Goal: Transaction & Acquisition: Purchase product/service

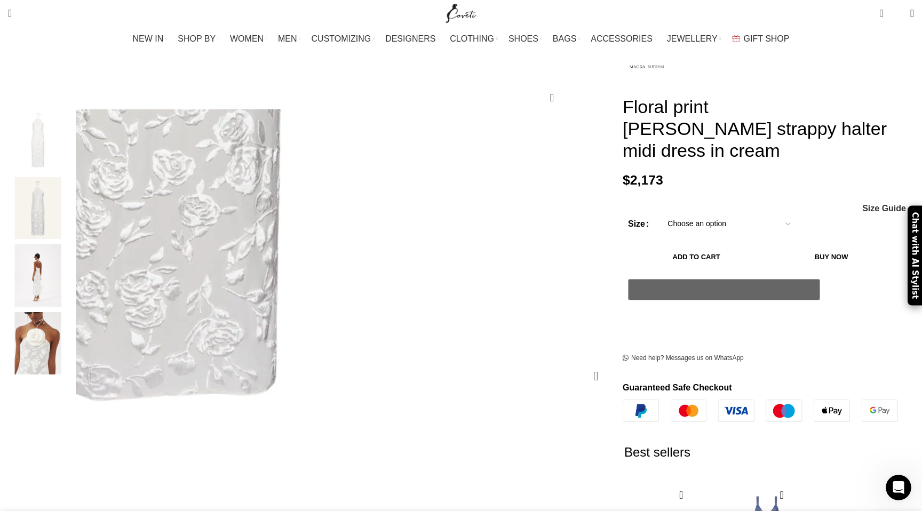
scroll to position [0, 561]
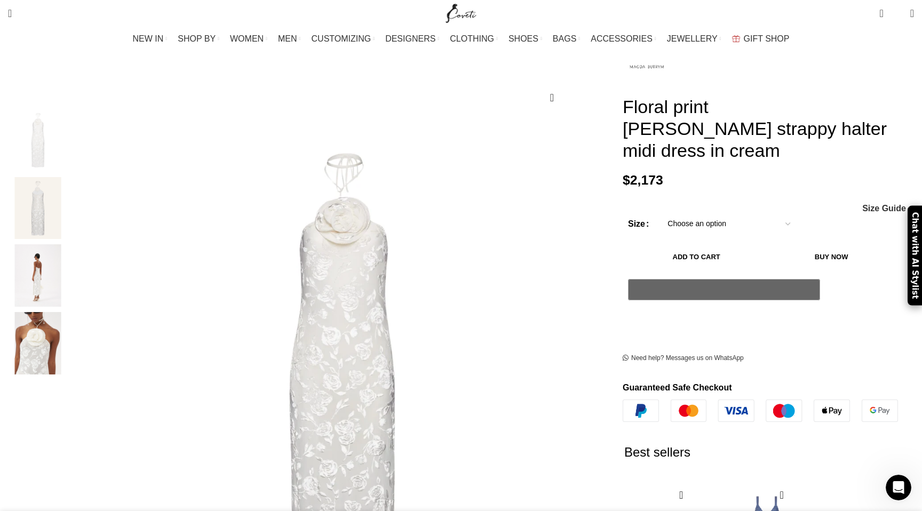
click at [680, 213] on select "Choose an option 6 UK 8 UK 10 UK 12 UK 14 UK" at bounding box center [728, 224] width 139 height 22
select select "12-uk"
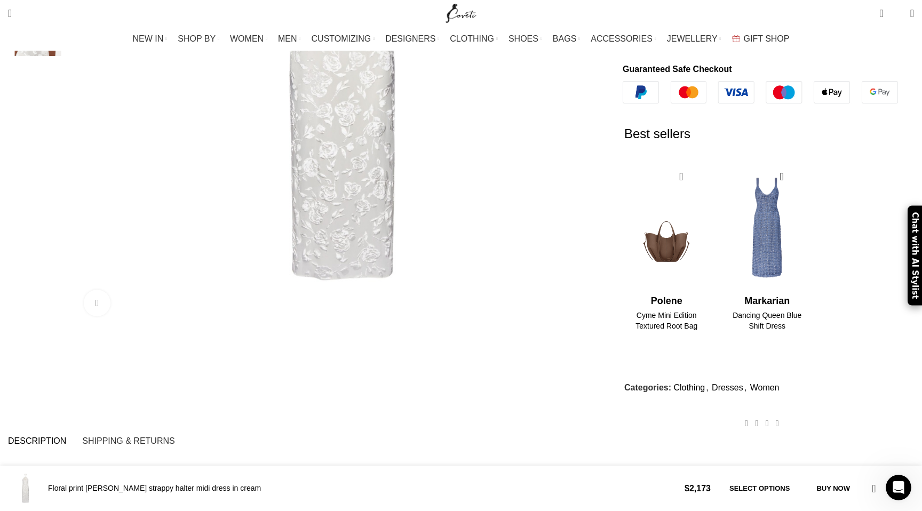
scroll to position [456, 0]
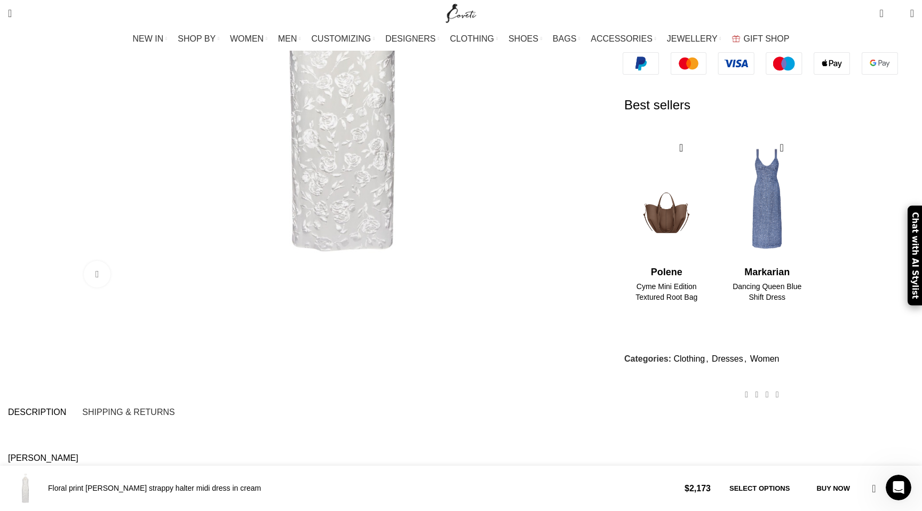
drag, startPoint x: 717, startPoint y: 212, endPoint x: 825, endPoint y: 1, distance: 236.9
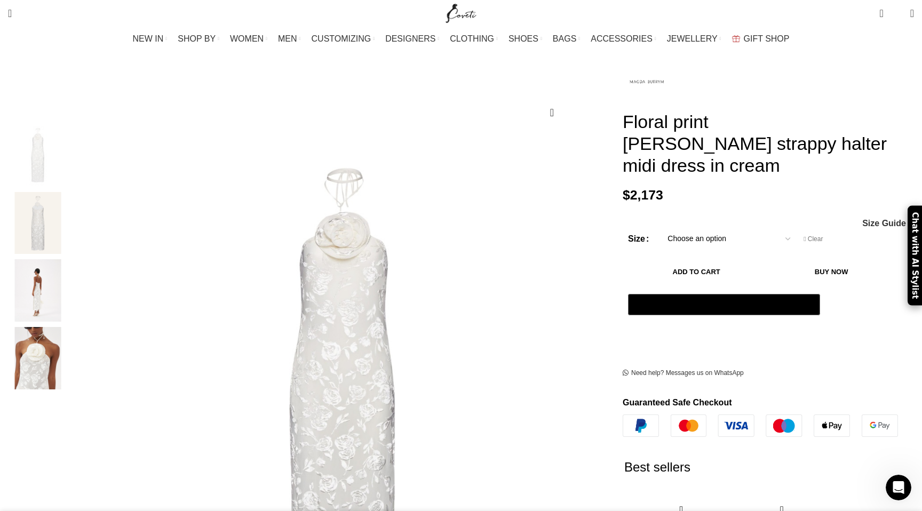
scroll to position [0, 1347]
click at [70, 308] on div "3 / 4" at bounding box center [37, 293] width 65 height 68
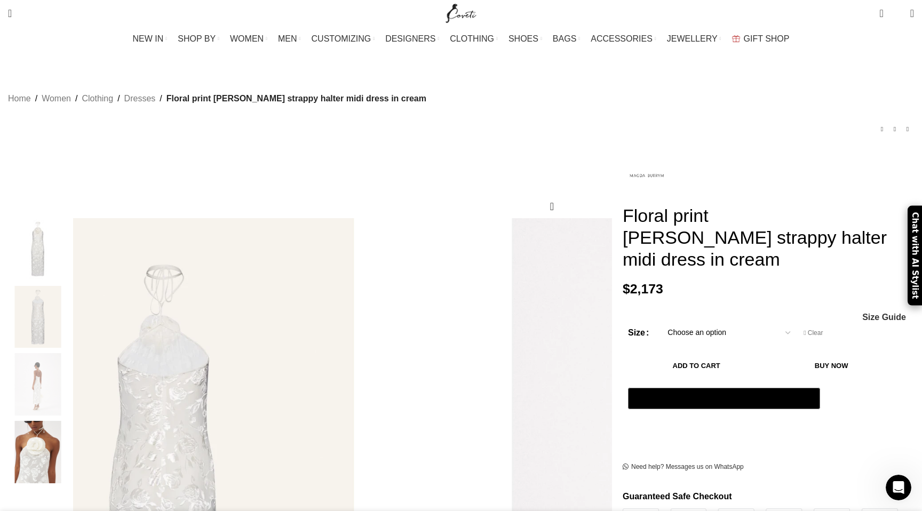
scroll to position [0, 1010]
click at [70, 232] on img "1 / 4" at bounding box center [37, 249] width 65 height 62
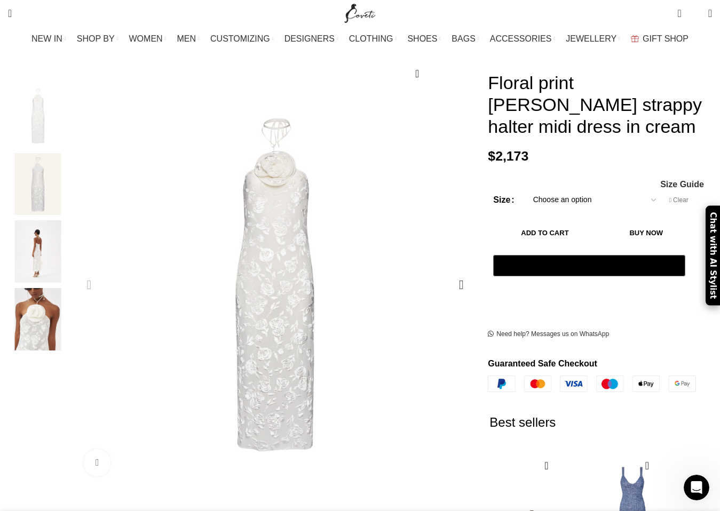
scroll to position [0, 1796]
